Goal: Task Accomplishment & Management: Manage account settings

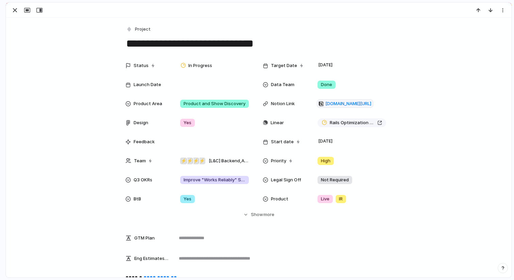
scroll to position [99, 0]
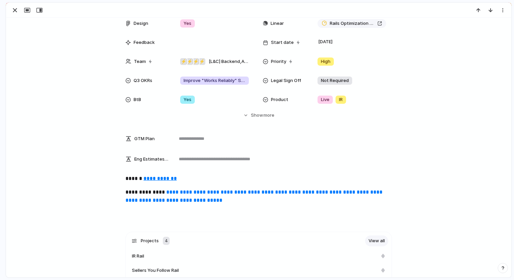
click at [14, 15] on div at bounding box center [258, 10] width 505 height 15
click at [17, 7] on div "button" at bounding box center [15, 10] width 8 height 8
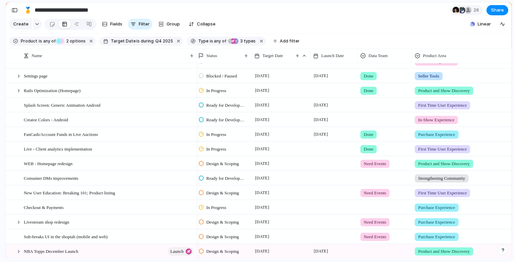
scroll to position [173, 0]
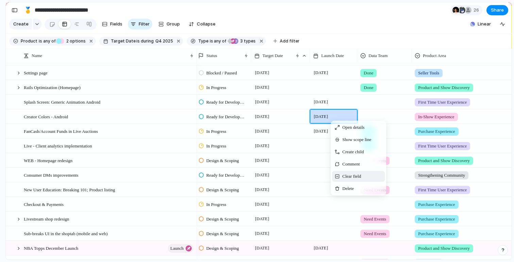
click at [352, 175] on span "Clear field" at bounding box center [351, 176] width 19 height 7
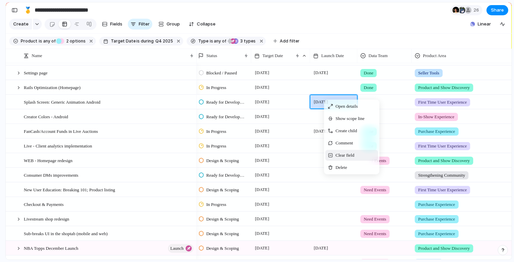
click at [346, 156] on span "Clear field" at bounding box center [344, 155] width 19 height 7
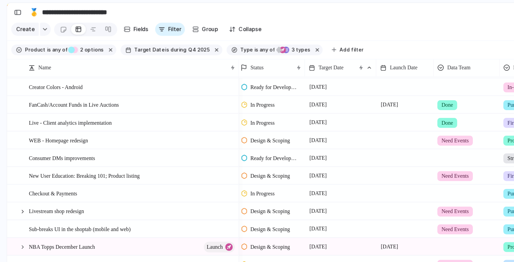
scroll to position [229, 0]
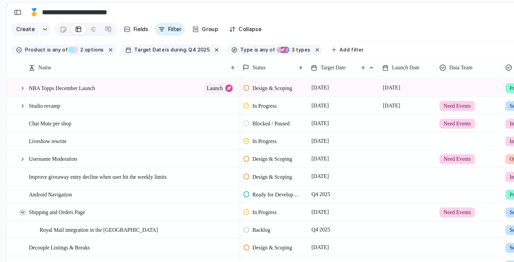
click at [18, 176] on div at bounding box center [19, 175] width 6 height 6
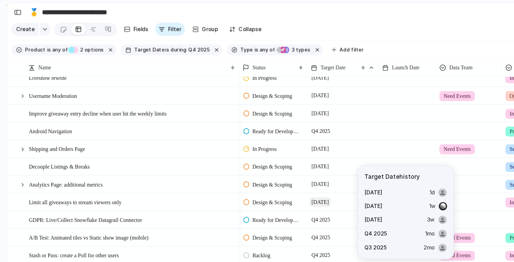
click at [267, 165] on span "[DATE]" at bounding box center [264, 166] width 18 height 8
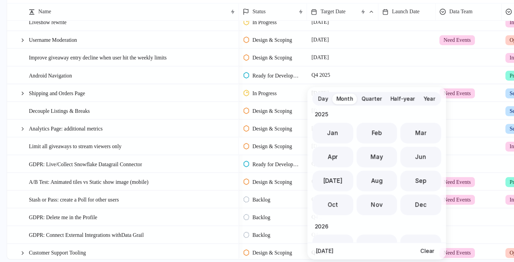
click at [268, 125] on span "Day" at bounding box center [266, 127] width 8 height 7
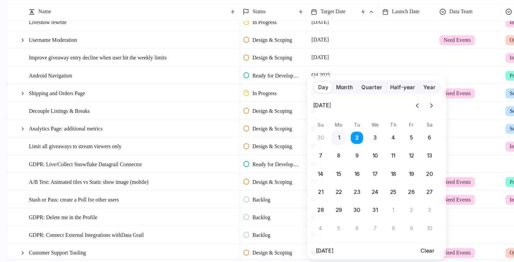
click at [278, 160] on button "1" at bounding box center [279, 160] width 12 height 12
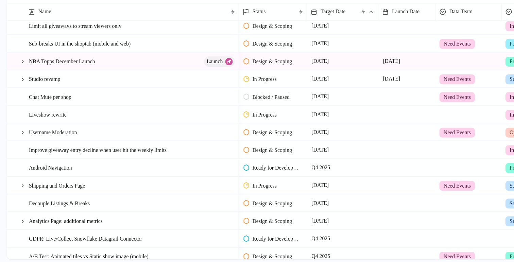
scroll to position [327, 0]
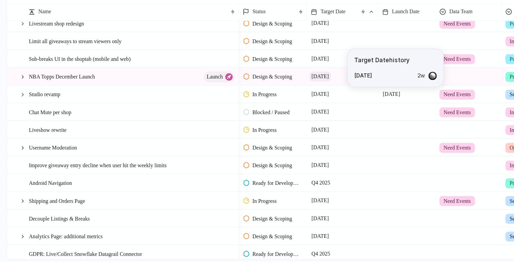
click at [266, 110] on span "[DATE]" at bounding box center [264, 109] width 18 height 8
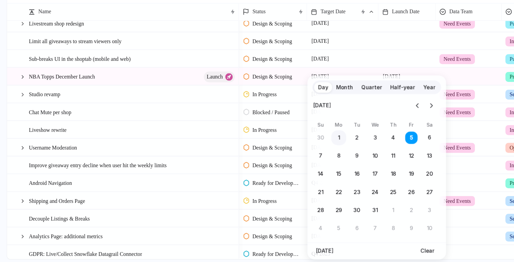
click at [280, 155] on button "1" at bounding box center [279, 160] width 12 height 12
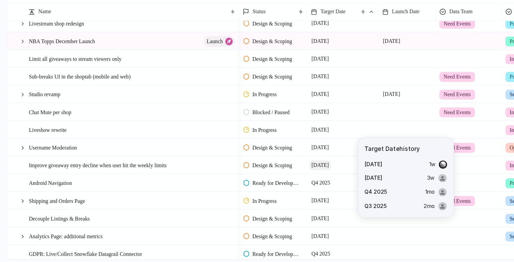
click at [269, 181] on span "[DATE]" at bounding box center [264, 182] width 18 height 8
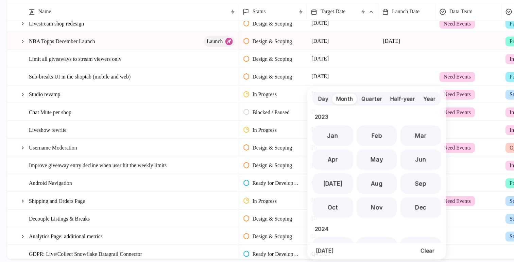
scroll to position [187, 0]
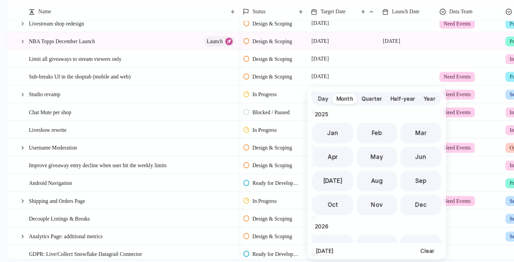
click at [267, 126] on span "Day" at bounding box center [266, 127] width 8 height 7
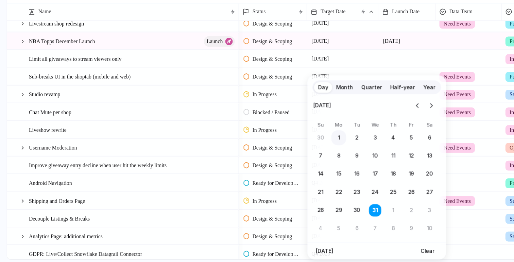
click at [278, 160] on button "1" at bounding box center [279, 160] width 12 height 12
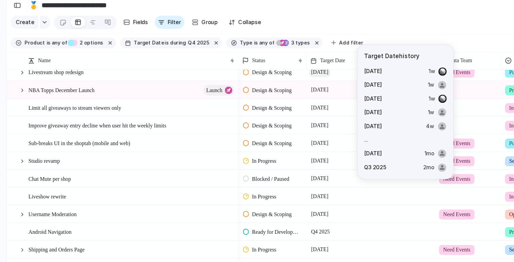
click at [267, 66] on span "[DATE]" at bounding box center [264, 65] width 18 height 8
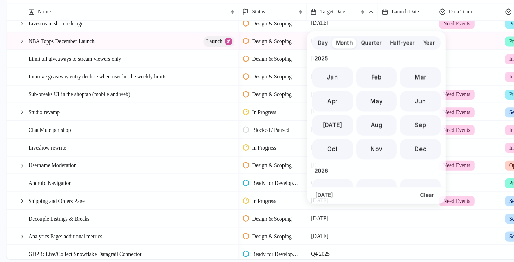
click at [266, 82] on span "Day" at bounding box center [266, 81] width 8 height 7
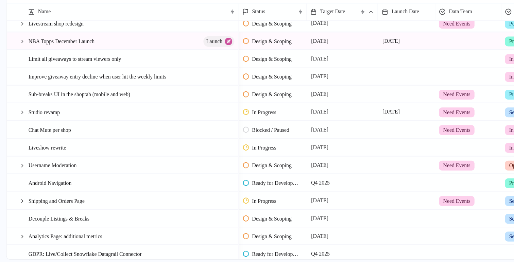
click at [175, 52] on div "Day Month Quarter Half-year Year [DATE] Su Mo Tu We Th Fr Sa 26 27 28 29 30 31 …" at bounding box center [257, 131] width 514 height 262
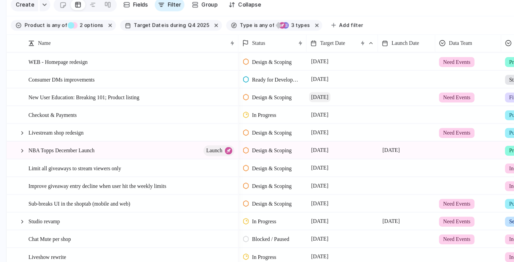
scroll to position [258, 0]
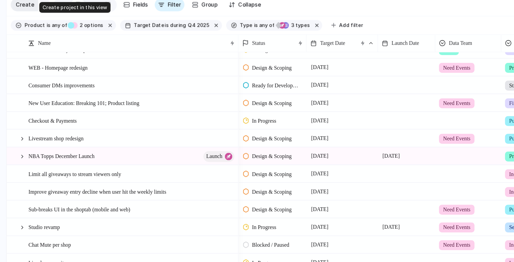
click at [20, 26] on span "Create" at bounding box center [20, 24] width 15 height 7
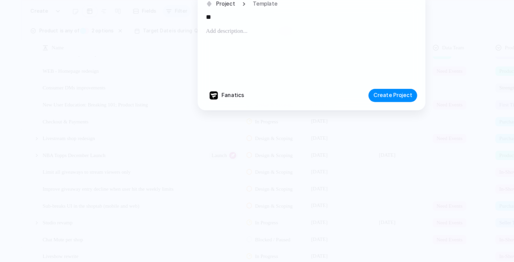
type input "*"
type input "**********"
click at [323, 103] on button "Create Project" at bounding box center [324, 98] width 40 height 11
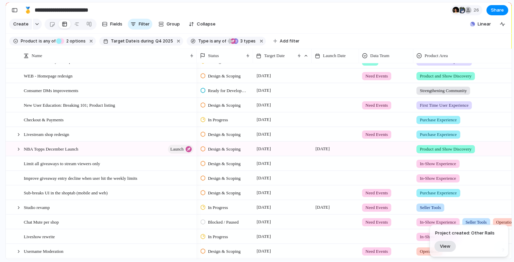
click at [447, 247] on span "View" at bounding box center [445, 246] width 11 height 6
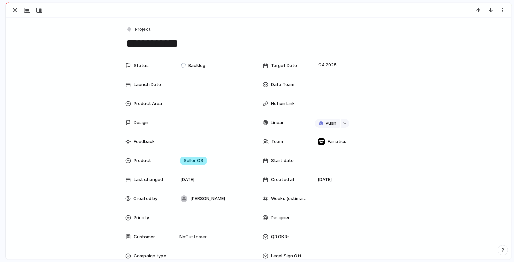
scroll to position [421, 0]
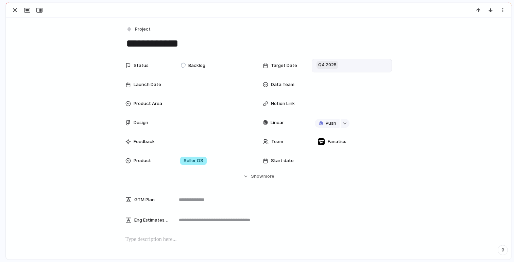
click at [328, 61] on span "Q4 2025" at bounding box center [327, 65] width 22 height 8
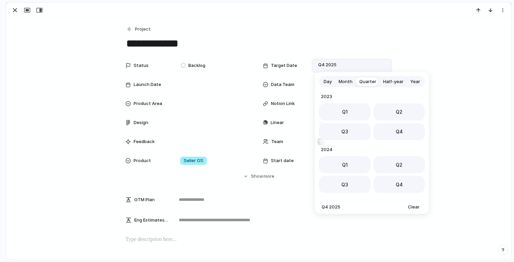
scroll to position [108, 0]
click at [332, 81] on button "Day" at bounding box center [327, 81] width 15 height 11
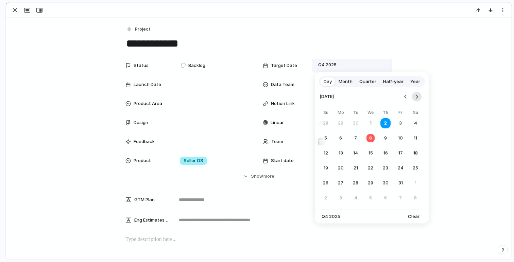
click at [419, 96] on button "Go to the Next Month" at bounding box center [417, 97] width 10 height 10
click at [341, 123] on button "1" at bounding box center [340, 123] width 12 height 12
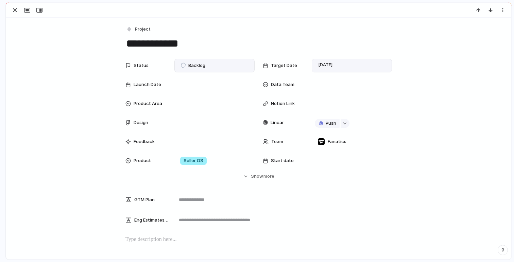
click at [200, 67] on span "Backlog" at bounding box center [196, 65] width 17 height 7
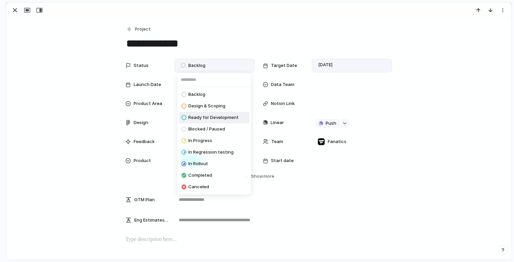
click at [205, 115] on span "Ready for Development" at bounding box center [213, 117] width 50 height 7
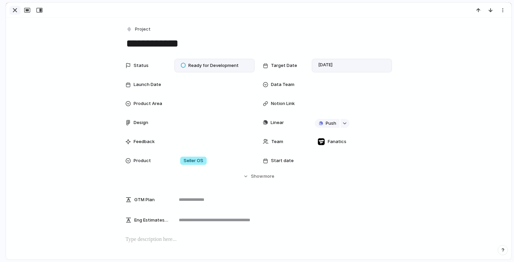
click at [13, 10] on div "button" at bounding box center [15, 10] width 8 height 8
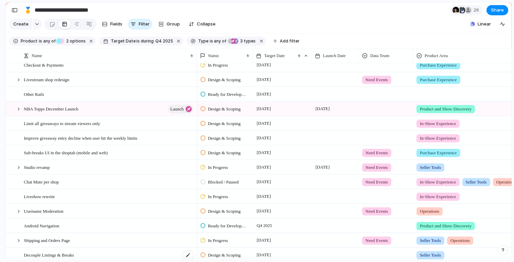
scroll to position [310, 0]
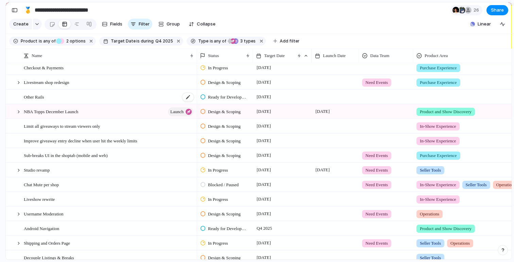
click at [76, 98] on div "Other Rails" at bounding box center [109, 97] width 171 height 14
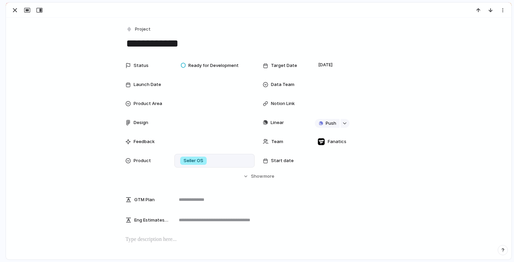
click at [183, 162] on div "Seller OS" at bounding box center [193, 161] width 27 height 8
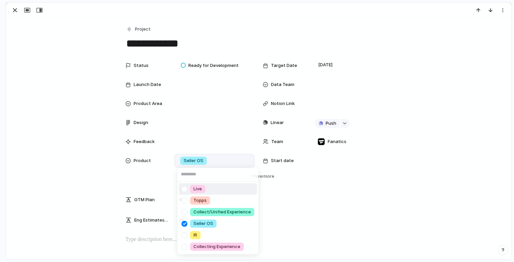
click at [183, 191] on div at bounding box center [184, 189] width 12 height 12
click at [182, 223] on div at bounding box center [184, 224] width 12 height 12
click at [15, 9] on div "Live Topps Collect/Unified Experience Seller OS IR Collecting Experience" at bounding box center [257, 131] width 514 height 262
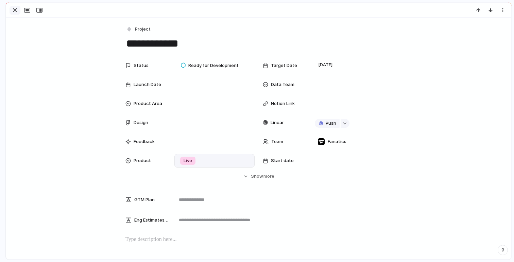
click at [15, 11] on div "button" at bounding box center [15, 10] width 8 height 8
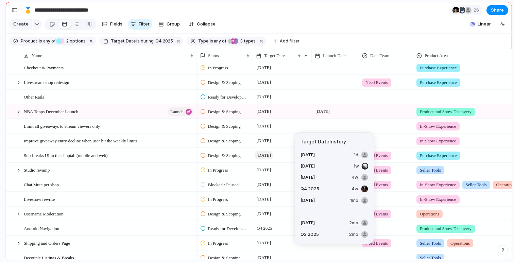
click at [272, 152] on span "[DATE]" at bounding box center [264, 155] width 18 height 8
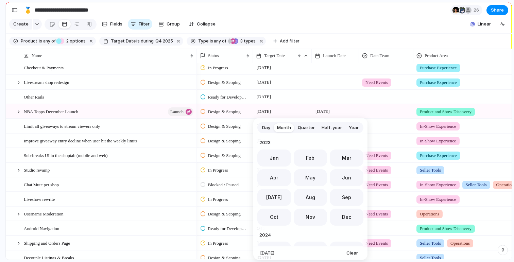
scroll to position [187, 0]
click at [267, 128] on span "Day" at bounding box center [266, 127] width 8 height 7
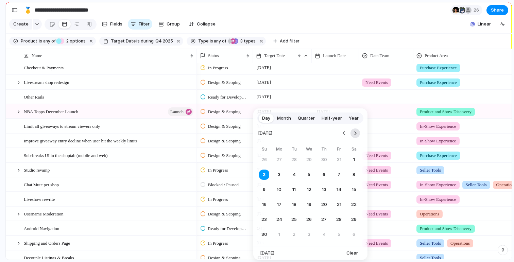
click at [354, 131] on button "Go to the Next Month" at bounding box center [355, 133] width 10 height 10
click at [278, 158] on button "1" at bounding box center [279, 160] width 12 height 12
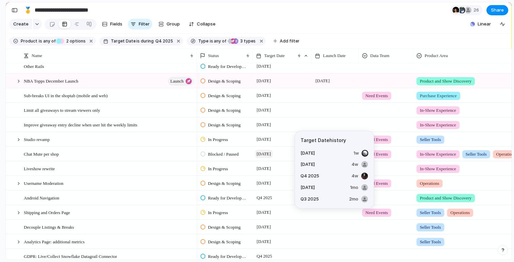
click at [272, 153] on span "[DATE]" at bounding box center [264, 154] width 18 height 8
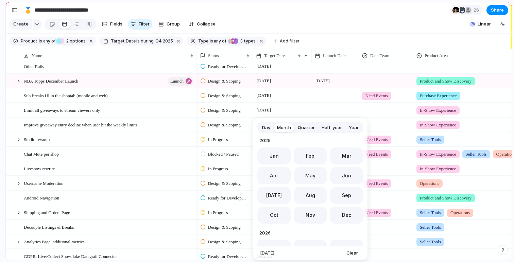
click at [267, 127] on span "Day" at bounding box center [266, 127] width 8 height 7
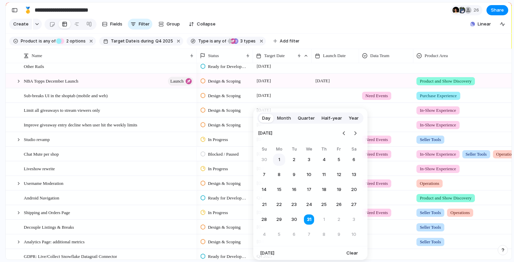
click at [284, 162] on tr "30 1 2 3 4 5 6" at bounding box center [309, 160] width 102 height 12
click at [278, 158] on button "1" at bounding box center [279, 160] width 12 height 12
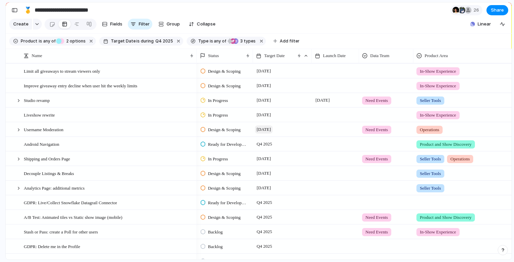
scroll to position [401, 0]
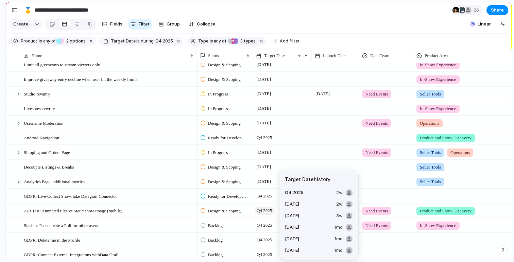
click at [262, 209] on span "Q4 2025" at bounding box center [264, 211] width 19 height 8
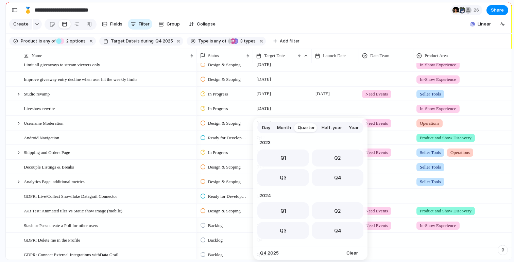
scroll to position [108, 0]
click at [266, 126] on span "Day" at bounding box center [266, 127] width 8 height 7
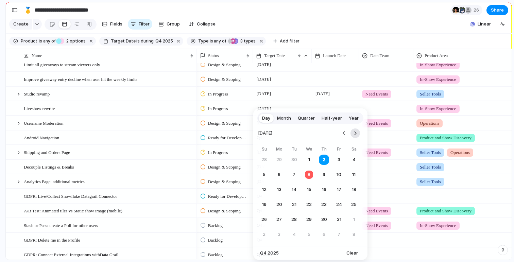
click at [354, 133] on button "Go to the Next Month" at bounding box center [355, 133] width 10 height 10
click at [353, 131] on button "Go to the Next Month" at bounding box center [355, 133] width 10 height 10
click at [282, 161] on button "1" at bounding box center [279, 160] width 12 height 12
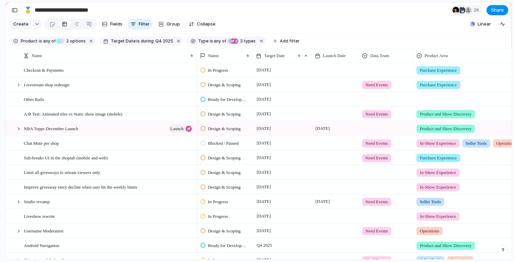
scroll to position [252, 0]
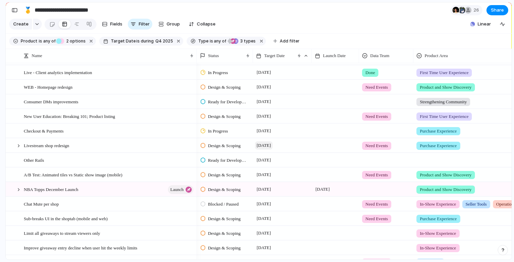
click at [266, 144] on span "[DATE]" at bounding box center [264, 145] width 18 height 8
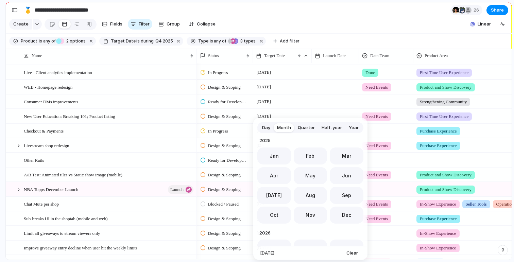
click at [266, 128] on span "Day" at bounding box center [266, 127] width 8 height 7
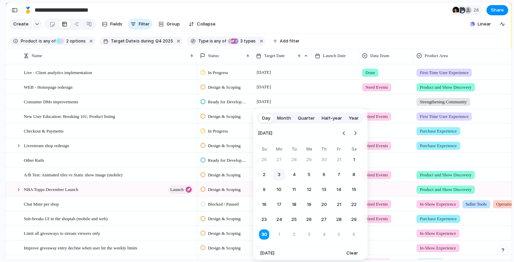
click at [276, 173] on button "3" at bounding box center [279, 175] width 12 height 12
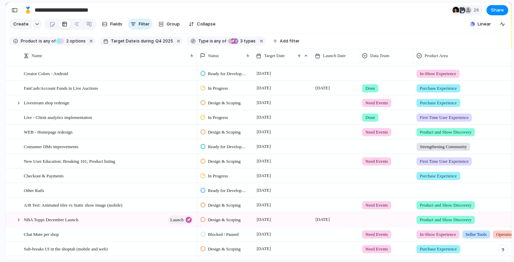
scroll to position [200, 0]
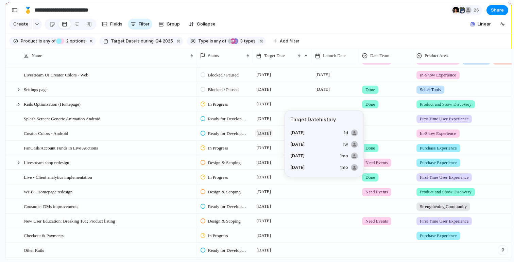
click at [262, 132] on span "[DATE]" at bounding box center [264, 133] width 18 height 8
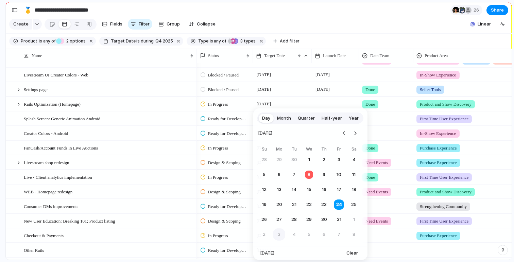
click at [280, 231] on button "3" at bounding box center [279, 234] width 12 height 12
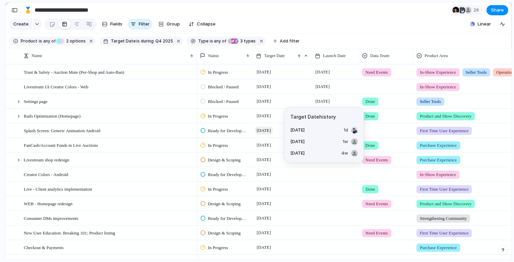
click at [269, 130] on span "[DATE]" at bounding box center [264, 130] width 18 height 8
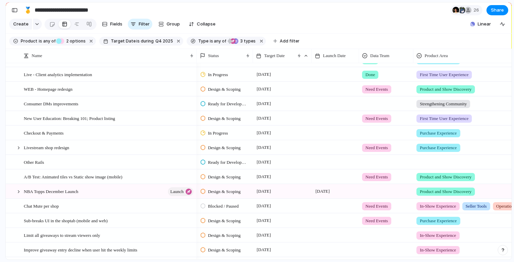
click at [313, 160] on div at bounding box center [335, 162] width 47 height 14
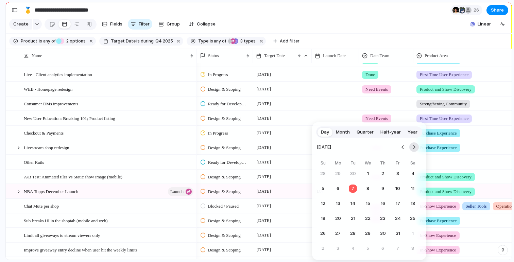
click at [412, 147] on button "Go to the Next Month" at bounding box center [414, 147] width 10 height 10
click at [338, 187] on button "3" at bounding box center [338, 188] width 12 height 12
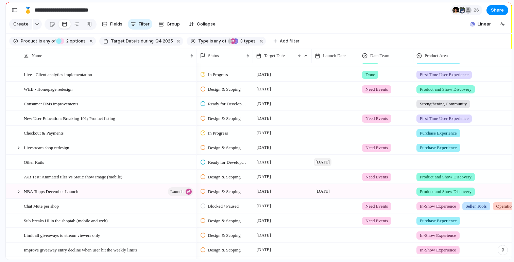
click at [330, 161] on span "[DATE]" at bounding box center [323, 162] width 18 height 8
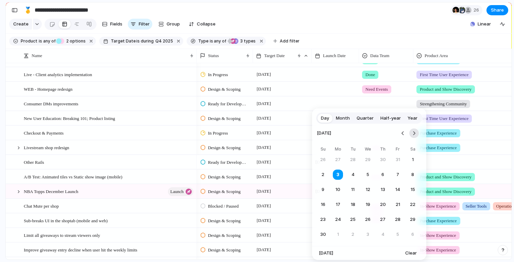
click at [412, 134] on button "Go to the Next Month" at bounding box center [414, 133] width 10 height 10
click at [338, 161] on button "1" at bounding box center [338, 160] width 12 height 12
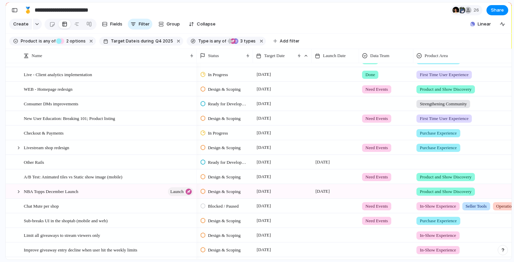
click at [318, 172] on div at bounding box center [335, 172] width 47 height 4
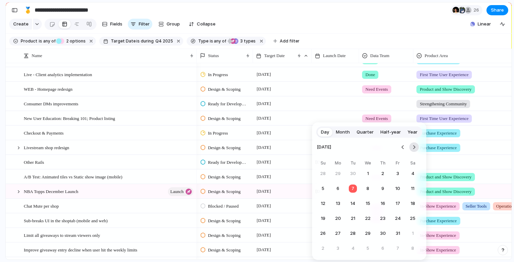
click at [414, 148] on button "Go to the Next Month" at bounding box center [414, 147] width 10 height 10
click at [413, 147] on button "Go to the Next Month" at bounding box center [414, 147] width 10 height 10
click at [339, 173] on button "1" at bounding box center [338, 173] width 12 height 12
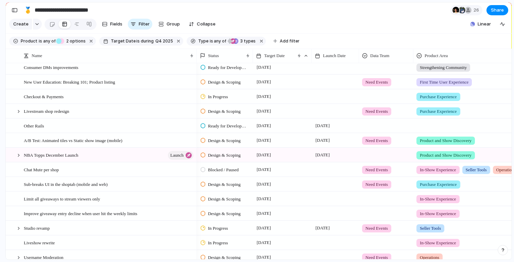
click at [325, 169] on div at bounding box center [335, 169] width 47 height 14
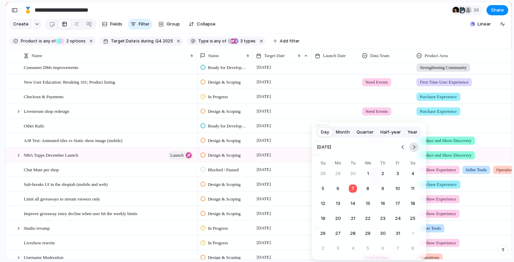
click at [413, 146] on button "Go to the Next Month" at bounding box center [414, 147] width 10 height 10
click at [413, 145] on button "Go to the Next Month" at bounding box center [414, 147] width 10 height 10
click at [334, 175] on button "1" at bounding box center [338, 173] width 12 height 12
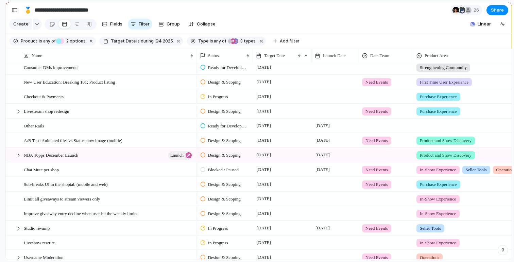
click at [323, 184] on div at bounding box center [335, 184] width 47 height 14
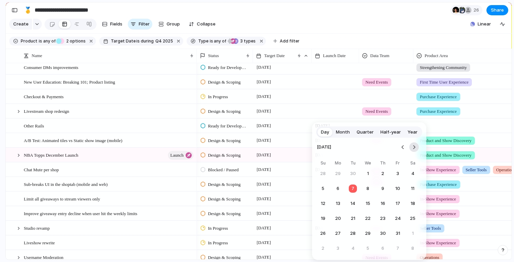
click at [412, 147] on button "Go to the Next Month" at bounding box center [414, 147] width 10 height 10
click at [339, 174] on button "1" at bounding box center [338, 173] width 12 height 12
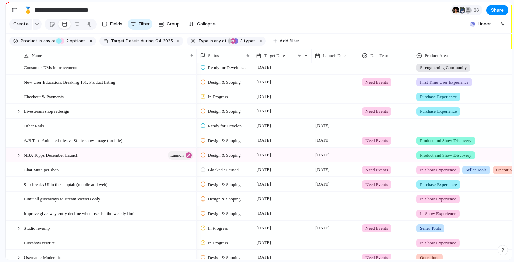
click at [319, 199] on div at bounding box center [335, 199] width 47 height 14
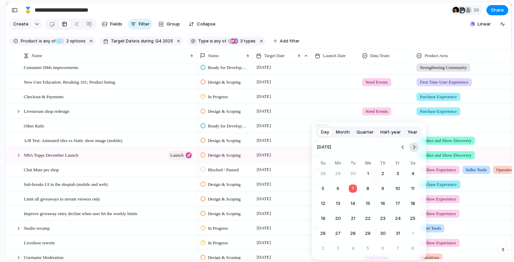
click at [416, 148] on button "Go to the Next Month" at bounding box center [414, 147] width 10 height 10
click at [339, 174] on button "1" at bounding box center [338, 173] width 12 height 12
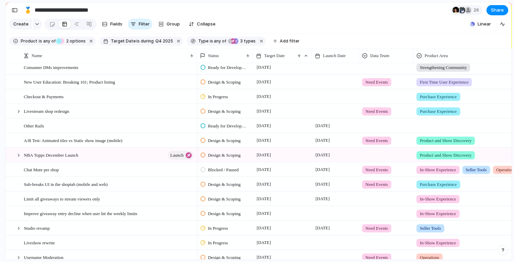
click at [326, 213] on div at bounding box center [335, 213] width 47 height 14
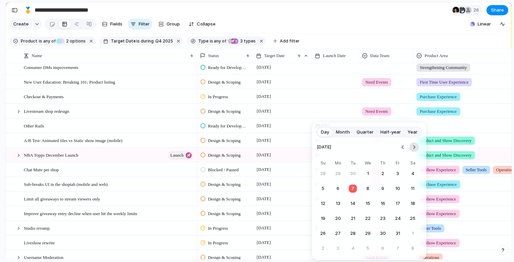
click at [417, 146] on button "Go to the Next Month" at bounding box center [414, 147] width 10 height 10
click at [339, 173] on button "1" at bounding box center [338, 173] width 12 height 12
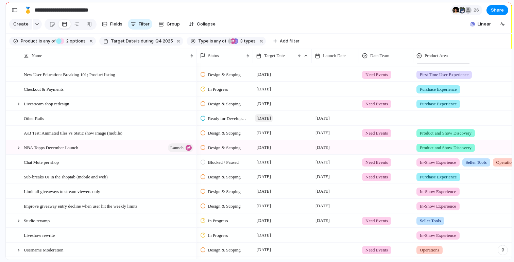
click at [272, 120] on span "[DATE]" at bounding box center [264, 118] width 18 height 8
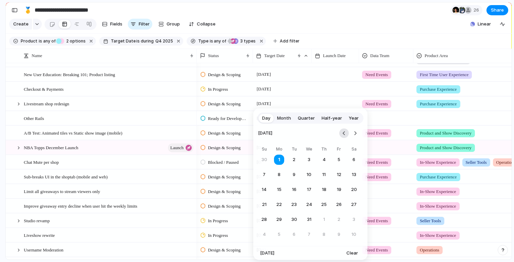
click at [342, 135] on button "Go to the Previous Month" at bounding box center [344, 133] width 10 height 10
click at [338, 203] on button "21" at bounding box center [339, 204] width 12 height 12
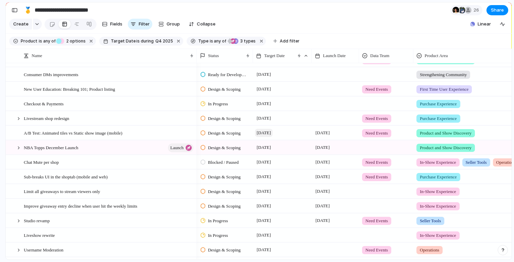
click at [270, 133] on span "[DATE]" at bounding box center [264, 133] width 18 height 8
click at [265, 129] on span "[DATE]" at bounding box center [264, 133] width 18 height 8
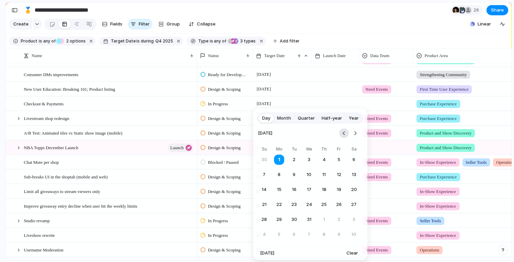
click at [346, 134] on button "Go to the Previous Month" at bounding box center [344, 133] width 10 height 10
click at [343, 203] on button "21" at bounding box center [339, 204] width 12 height 12
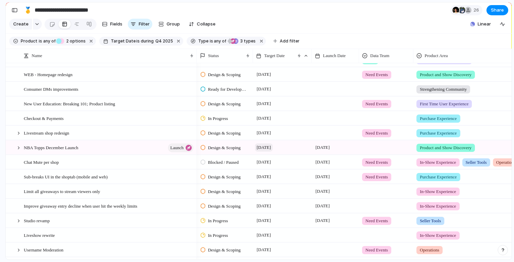
click at [272, 148] on span "[DATE]" at bounding box center [264, 147] width 18 height 8
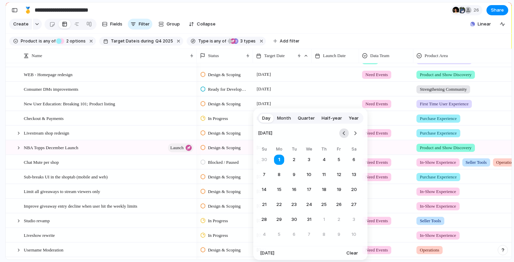
click at [344, 137] on button "Go to the Previous Month" at bounding box center [344, 133] width 10 height 10
click at [340, 207] on button "21" at bounding box center [339, 204] width 12 height 12
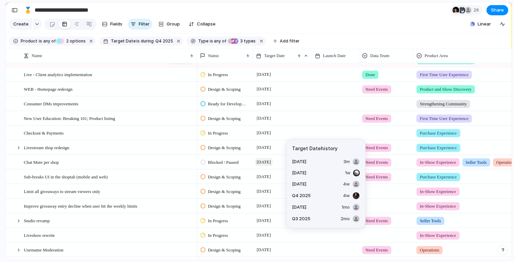
click at [272, 164] on span "[DATE]" at bounding box center [264, 162] width 18 height 8
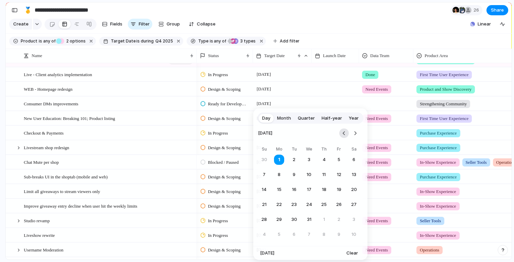
click at [347, 131] on button "Go to the Previous Month" at bounding box center [344, 133] width 10 height 10
click at [340, 201] on button "21" at bounding box center [339, 204] width 12 height 12
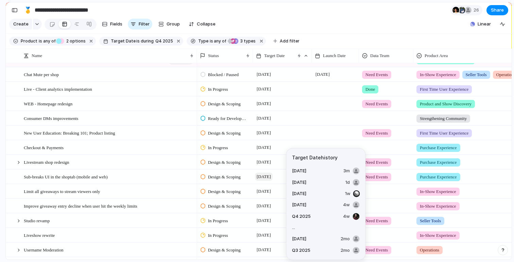
click at [272, 175] on span "[DATE]" at bounding box center [264, 177] width 18 height 8
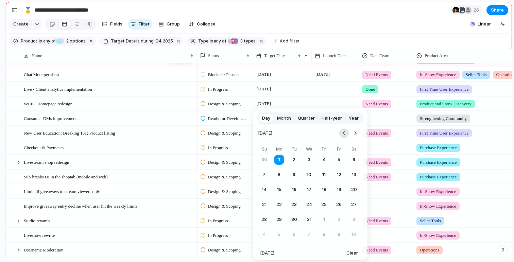
click at [341, 134] on button "Go to the Previous Month" at bounding box center [344, 133] width 10 height 10
click at [338, 206] on button "21" at bounding box center [339, 204] width 12 height 12
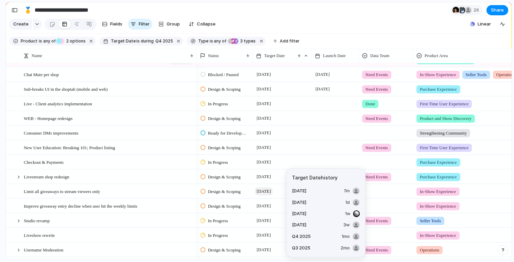
click at [270, 193] on span "[DATE]" at bounding box center [264, 191] width 18 height 8
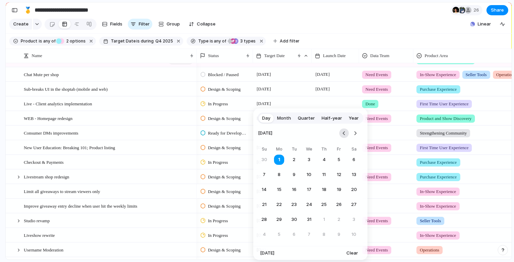
click at [342, 133] on button "Go to the Previous Month" at bounding box center [344, 133] width 10 height 10
drag, startPoint x: 340, startPoint y: 205, endPoint x: 287, endPoint y: 204, distance: 53.0
click at [340, 205] on button "21" at bounding box center [339, 204] width 12 height 12
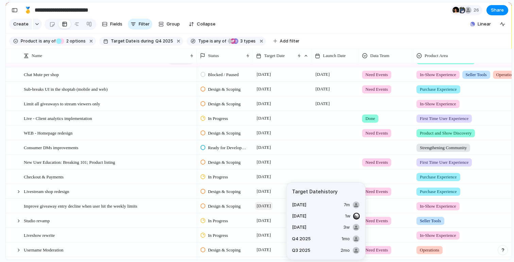
click at [272, 207] on span "[DATE]" at bounding box center [264, 206] width 18 height 8
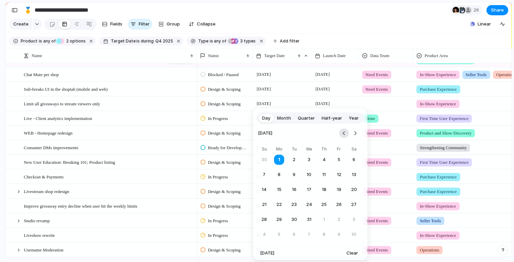
click at [344, 133] on button "Go to the Previous Month" at bounding box center [344, 133] width 10 height 10
click at [340, 203] on button "21" at bounding box center [339, 204] width 12 height 12
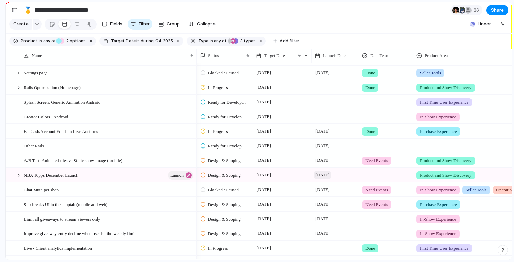
scroll to position [166, 0]
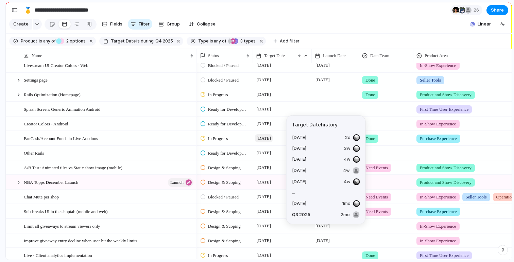
click at [268, 136] on span "[DATE]" at bounding box center [264, 138] width 18 height 8
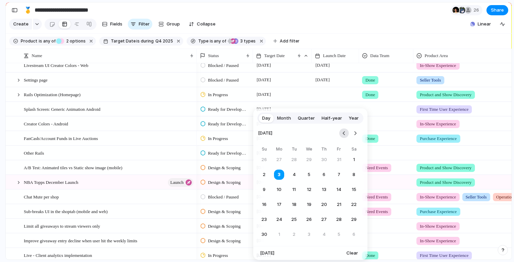
click at [346, 130] on button "Go to the Previous Month" at bounding box center [344, 133] width 10 height 10
click at [339, 206] on button "24" at bounding box center [339, 204] width 12 height 12
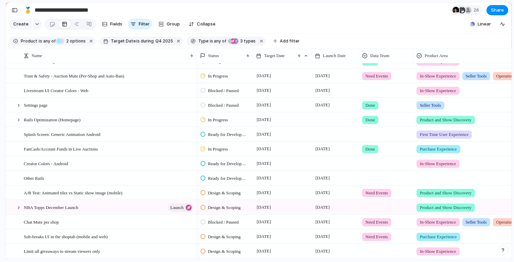
scroll to position [140, 0]
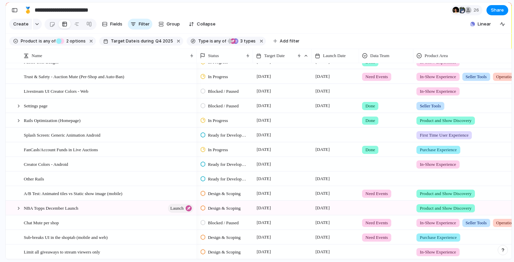
click at [236, 134] on span "Ready for Development" at bounding box center [227, 135] width 39 height 7
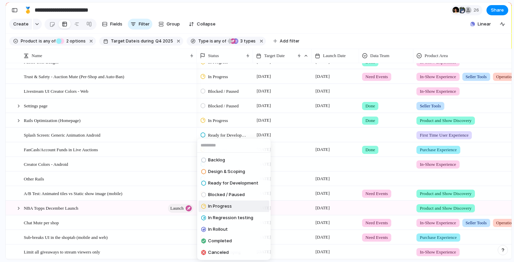
click at [224, 204] on span "In Progress" at bounding box center [220, 206] width 24 height 7
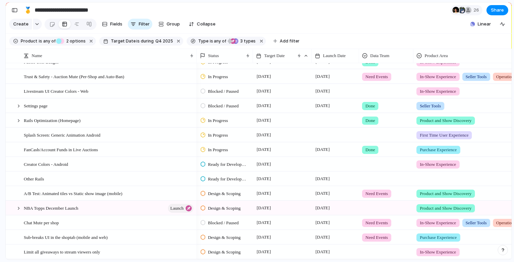
click at [316, 162] on div at bounding box center [335, 164] width 47 height 14
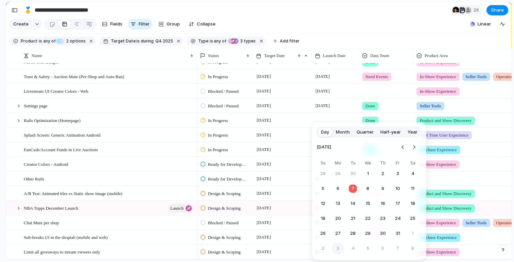
click at [338, 249] on button "3" at bounding box center [338, 248] width 12 height 12
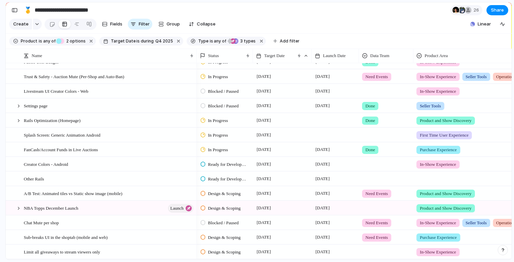
scroll to position [128, 0]
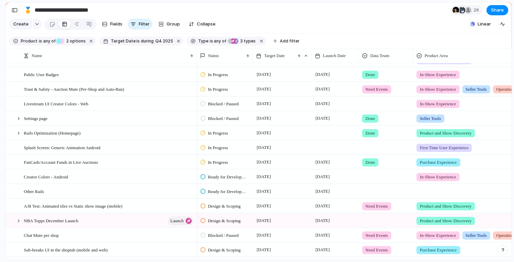
click at [322, 146] on div at bounding box center [335, 147] width 47 height 14
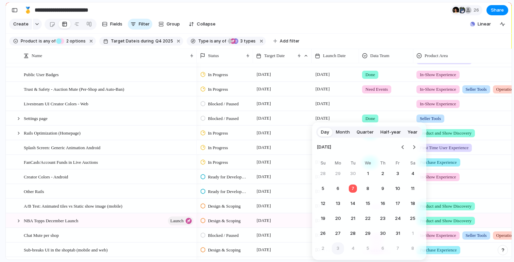
click at [339, 249] on button "3" at bounding box center [338, 248] width 12 height 12
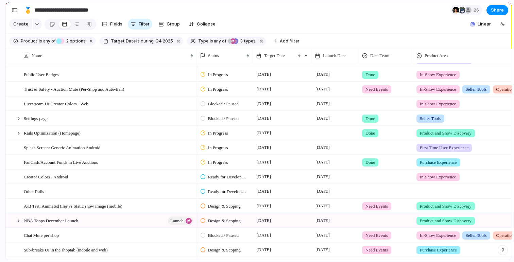
click at [325, 132] on div at bounding box center [335, 133] width 47 height 14
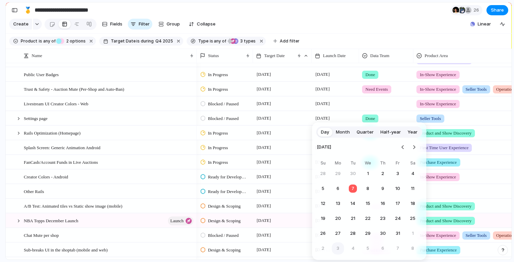
click at [339, 247] on button "3" at bounding box center [338, 248] width 12 height 12
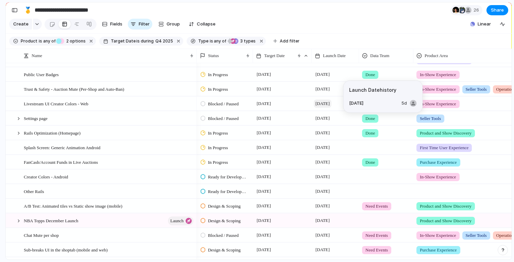
click at [325, 104] on span "[DATE]" at bounding box center [323, 104] width 18 height 8
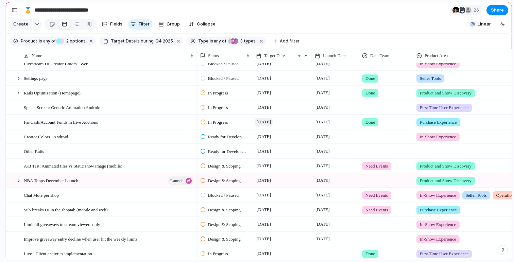
scroll to position [169, 0]
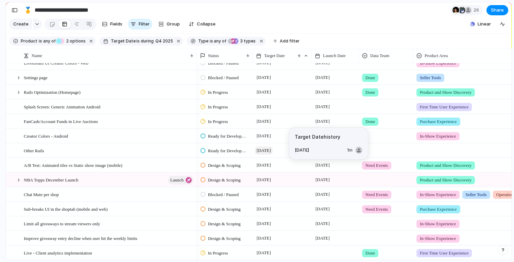
click at [268, 151] on span "[DATE]" at bounding box center [264, 150] width 18 height 8
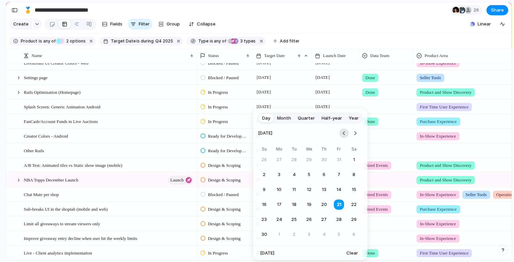
click at [345, 134] on button "Go to the Previous Month" at bounding box center [344, 133] width 10 height 10
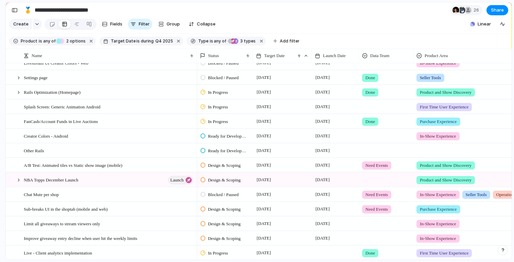
click at [357, 16] on div "Day Month Quarter Half-year Year [DATE] Su Mo Tu We Th Fr Sa 28 29 30 1 2 3 4 5…" at bounding box center [257, 131] width 514 height 262
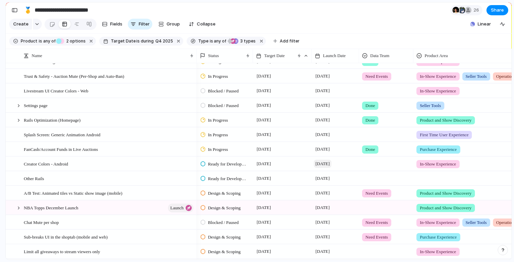
scroll to position [153, 0]
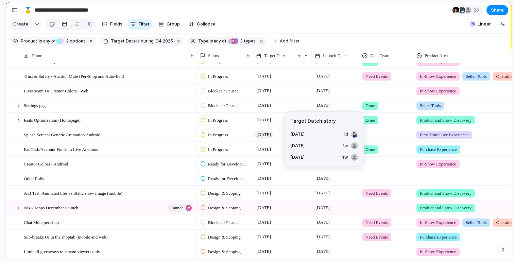
click at [271, 135] on span "[DATE]" at bounding box center [264, 134] width 18 height 8
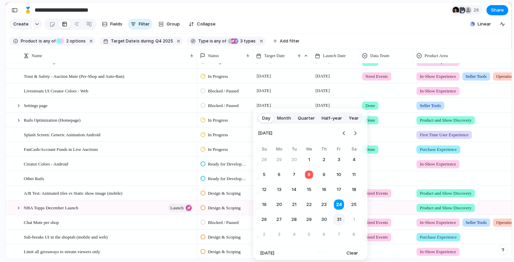
click at [339, 217] on button "31" at bounding box center [339, 219] width 12 height 12
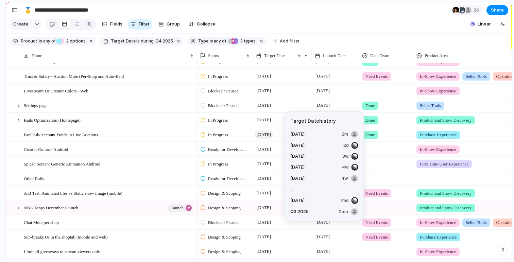
click at [269, 137] on span "[DATE]" at bounding box center [264, 134] width 18 height 8
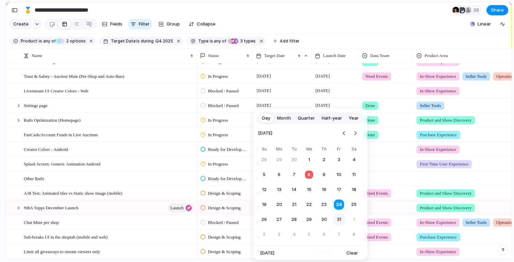
click at [340, 222] on button "31" at bounding box center [339, 219] width 12 height 12
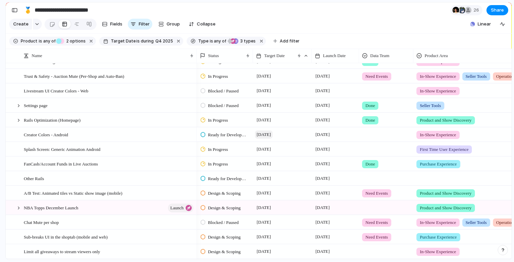
click at [266, 136] on span "[DATE]" at bounding box center [264, 134] width 18 height 8
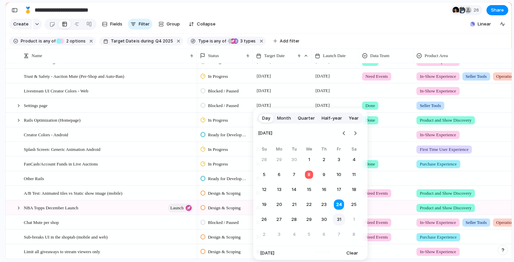
click at [336, 222] on button "31" at bounding box center [339, 219] width 12 height 12
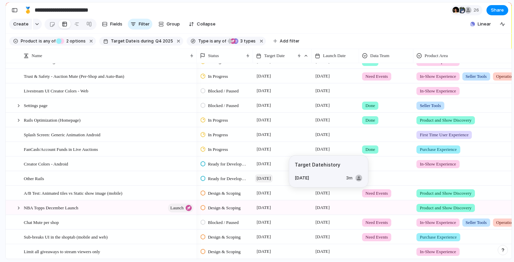
click at [270, 179] on span "[DATE]" at bounding box center [264, 178] width 18 height 8
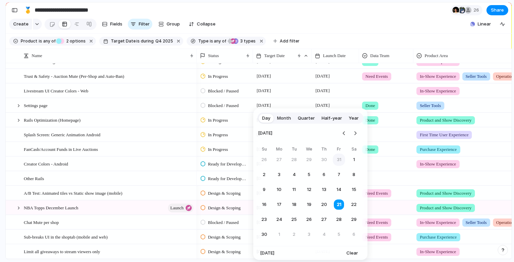
click at [337, 159] on button "31" at bounding box center [339, 160] width 12 height 12
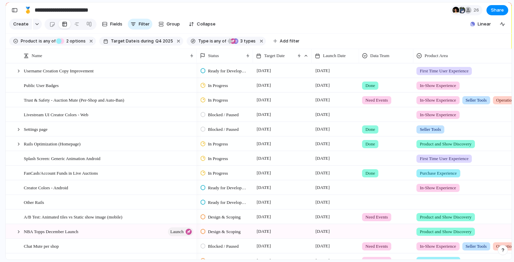
scroll to position [119, 0]
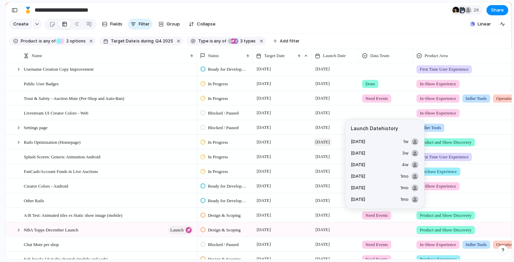
click at [318, 144] on span "[DATE]" at bounding box center [323, 142] width 18 height 8
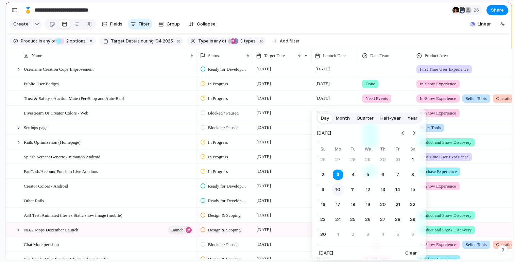
click at [339, 190] on button "10" at bounding box center [338, 189] width 12 height 12
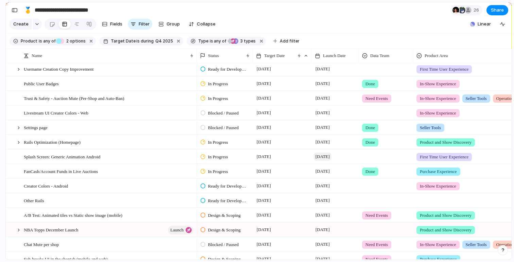
click at [321, 157] on span "[DATE]" at bounding box center [323, 157] width 18 height 8
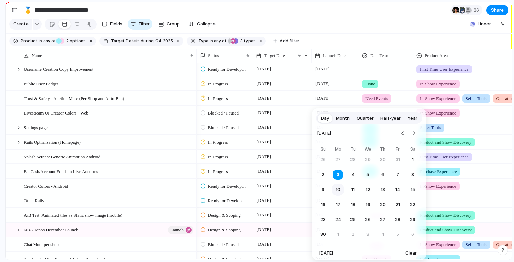
click at [337, 190] on button "10" at bounding box center [338, 189] width 12 height 12
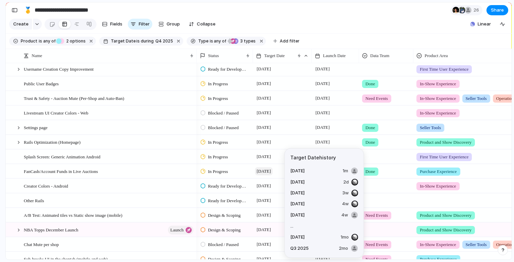
click at [263, 169] on span "[DATE]" at bounding box center [264, 171] width 18 height 8
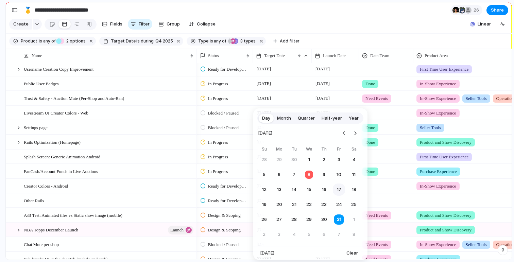
click at [339, 188] on button "17" at bounding box center [339, 189] width 12 height 12
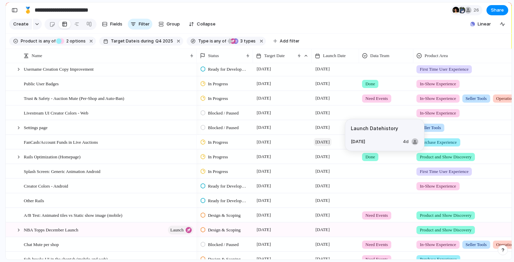
click at [322, 143] on span "[DATE]" at bounding box center [323, 142] width 18 height 8
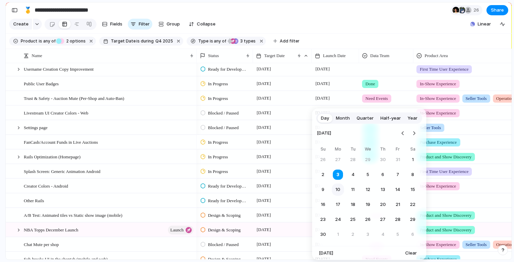
click at [338, 193] on button "10" at bounding box center [338, 189] width 12 height 12
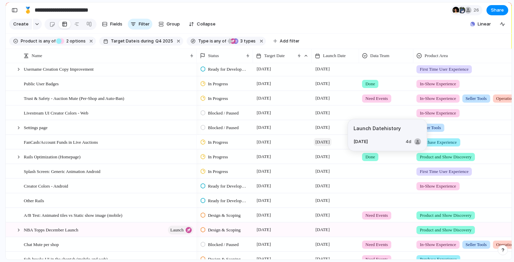
click at [326, 140] on span "[DATE]" at bounding box center [323, 142] width 18 height 8
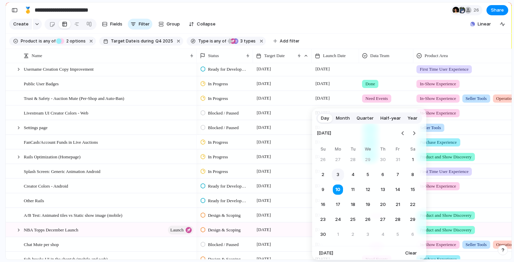
click at [333, 173] on button "3" at bounding box center [338, 175] width 12 height 12
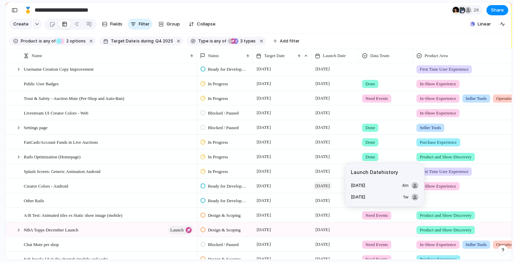
click at [328, 186] on span "[DATE]" at bounding box center [323, 186] width 18 height 8
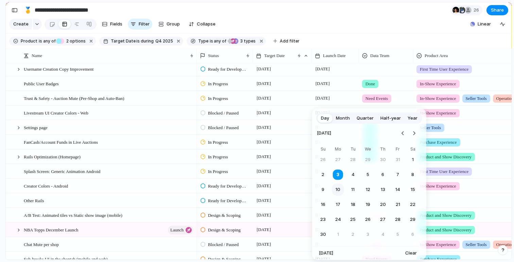
click at [337, 191] on button "10" at bounding box center [338, 189] width 12 height 12
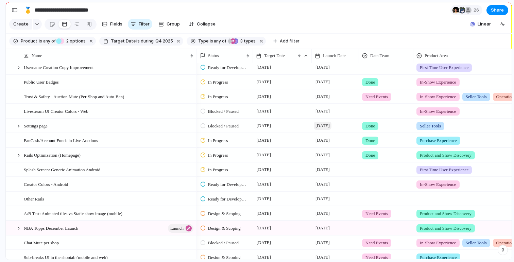
scroll to position [126, 0]
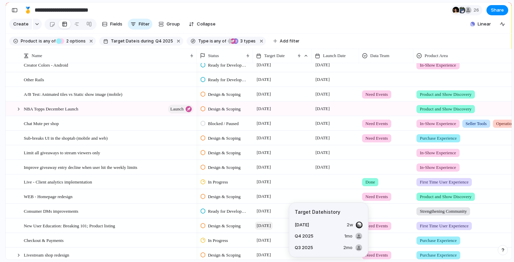
click at [272, 227] on span "[DATE]" at bounding box center [264, 226] width 18 height 8
